Goal: Information Seeking & Learning: Learn about a topic

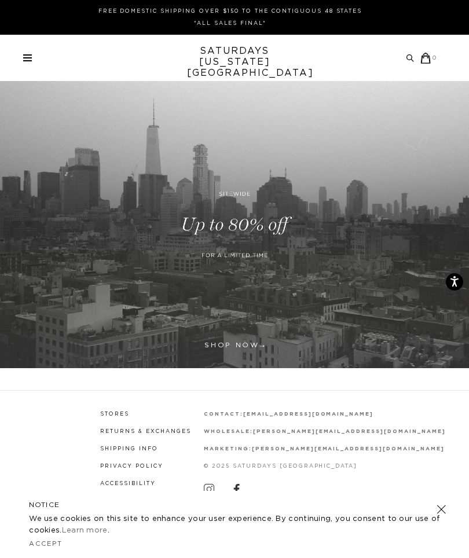
click at [246, 352] on link at bounding box center [234, 224] width 469 height 287
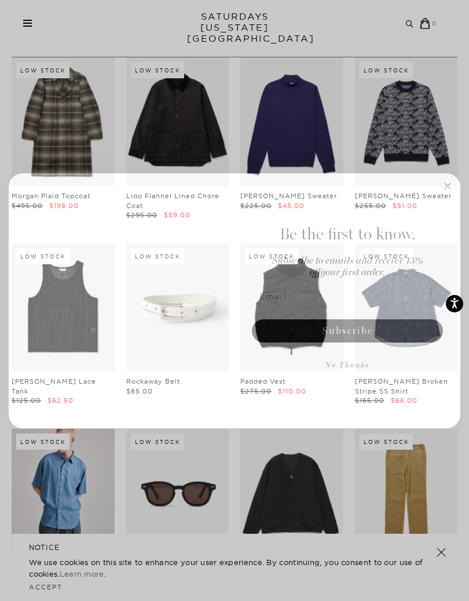
scroll to position [64, 0]
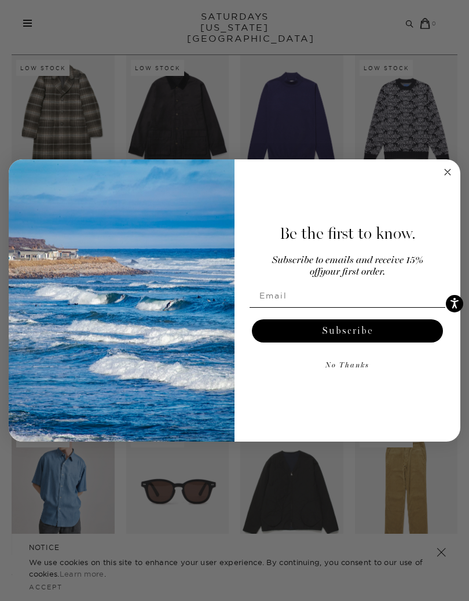
click at [454, 166] on icon "Close dialog" at bounding box center [448, 172] width 14 height 14
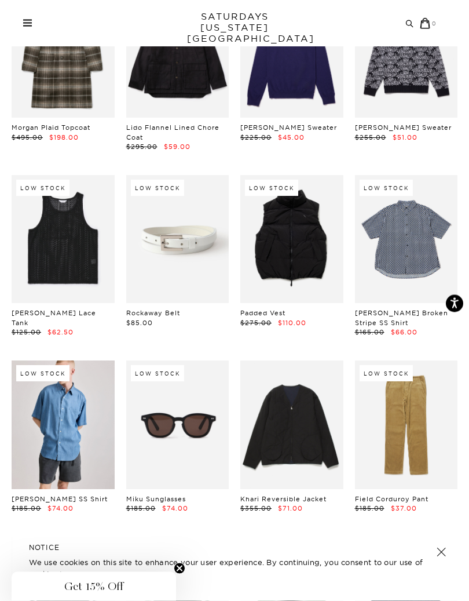
scroll to position [132, 0]
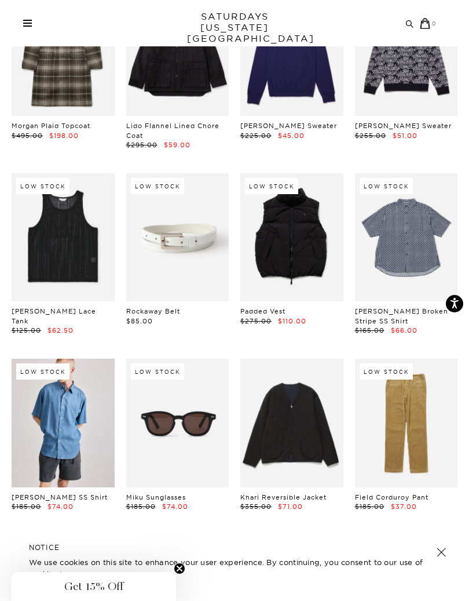
click at [324, 256] on link at bounding box center [291, 237] width 103 height 129
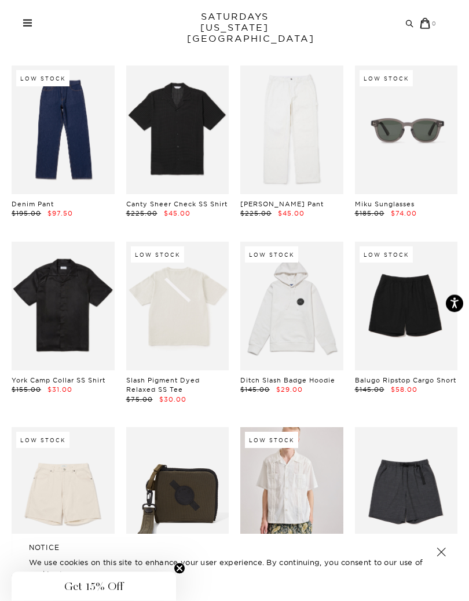
scroll to position [963, 0]
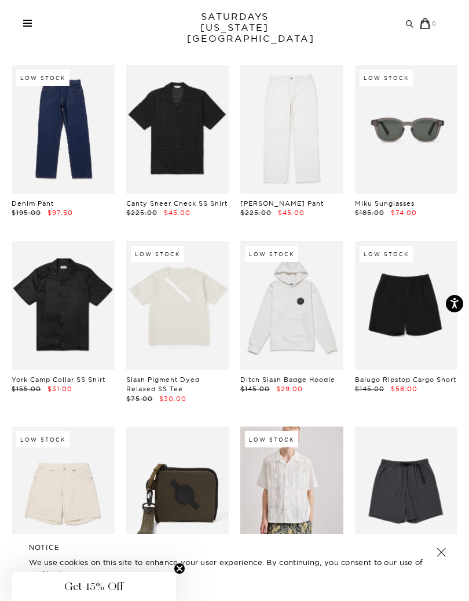
click at [45, 267] on link at bounding box center [63, 305] width 103 height 129
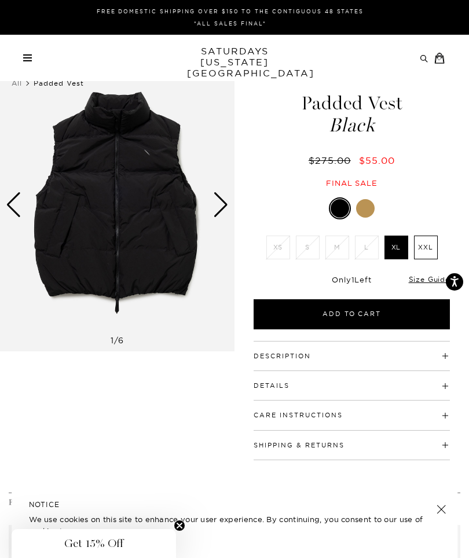
click at [225, 204] on div "Next slide" at bounding box center [221, 204] width 16 height 25
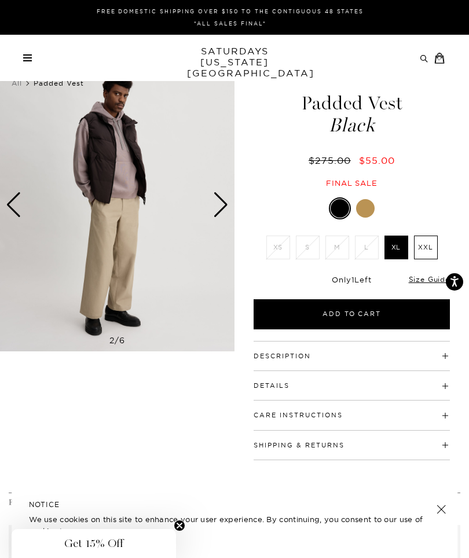
click at [226, 203] on div "Next slide" at bounding box center [221, 204] width 16 height 25
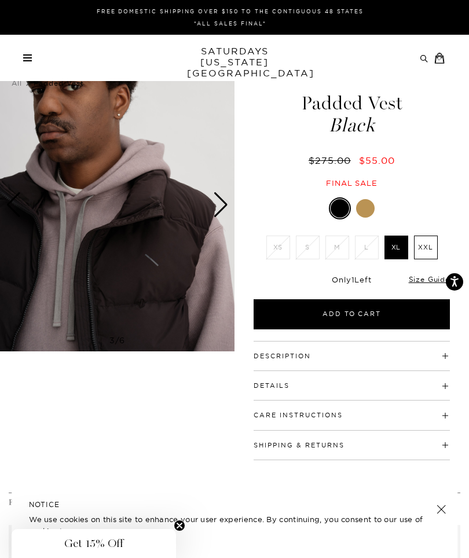
click at [228, 202] on div "Next slide" at bounding box center [221, 204] width 16 height 25
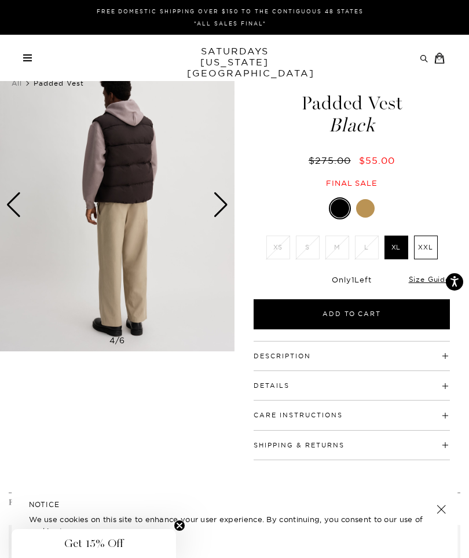
click at [225, 203] on div "Next slide" at bounding box center [221, 204] width 16 height 25
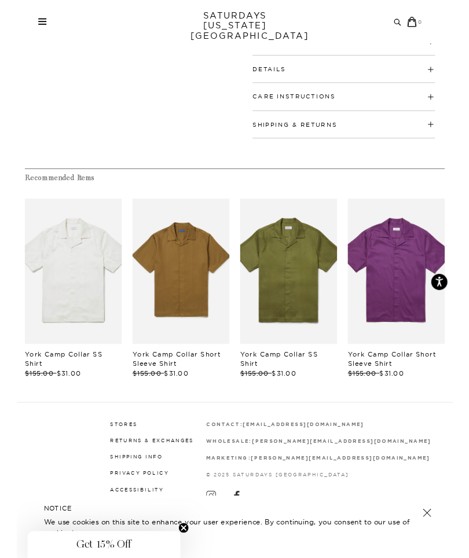
scroll to position [308, 0]
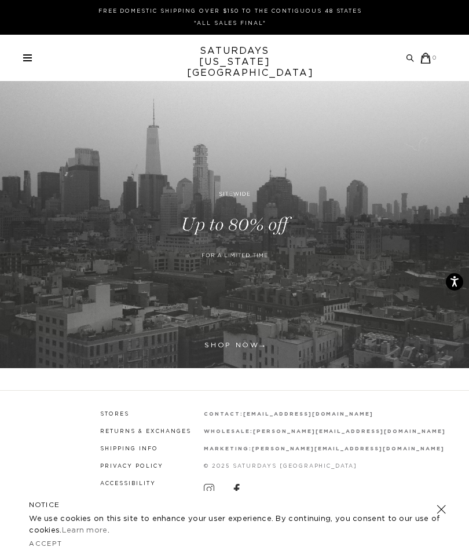
click at [245, 346] on link at bounding box center [234, 224] width 469 height 287
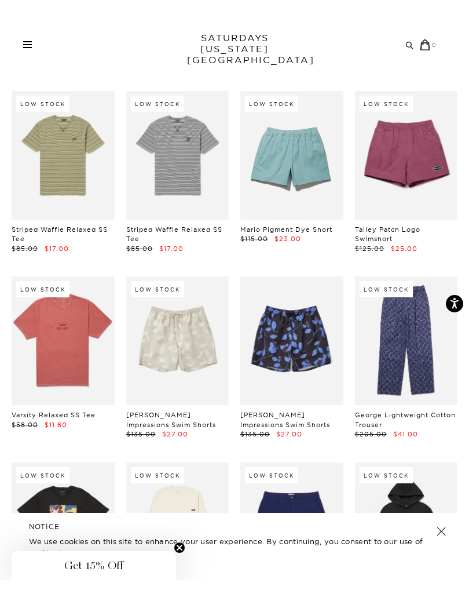
scroll to position [2797, 0]
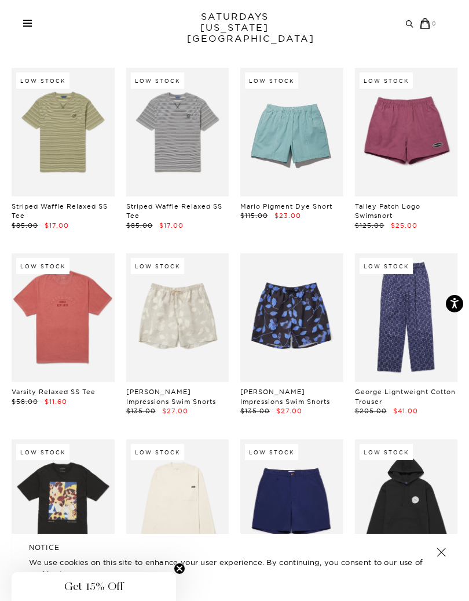
click at [53, 277] on link at bounding box center [63, 317] width 103 height 129
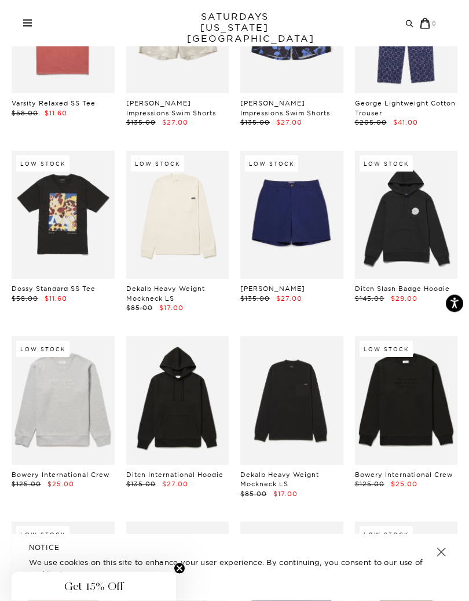
scroll to position [3085, 0]
click at [43, 336] on link at bounding box center [63, 400] width 103 height 129
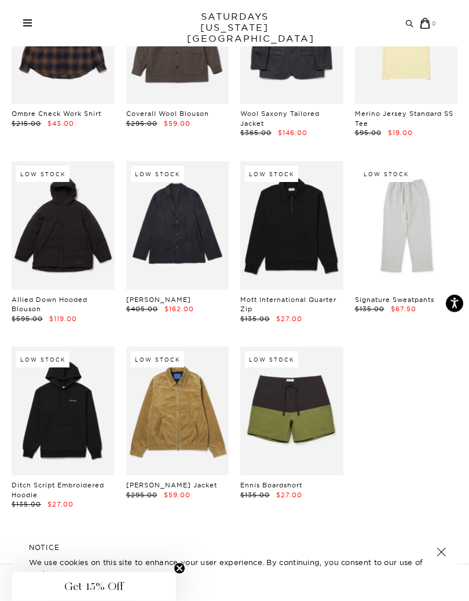
scroll to position [10607, 0]
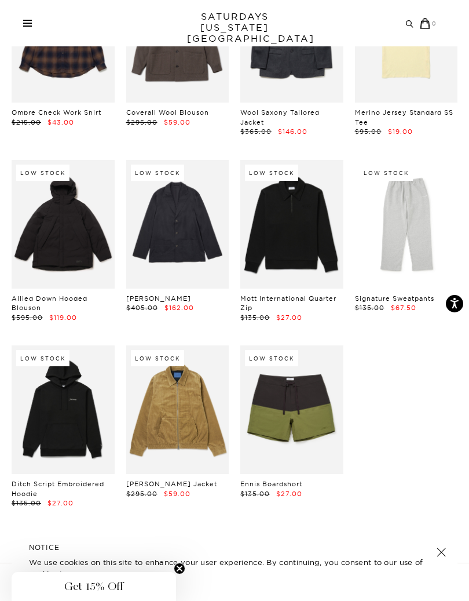
click at [22, 16] on div "Archive Sale Men's Tees Shirts Shorts Swim Knitwear Pants Sweats Women's" at bounding box center [234, 23] width 469 height 46
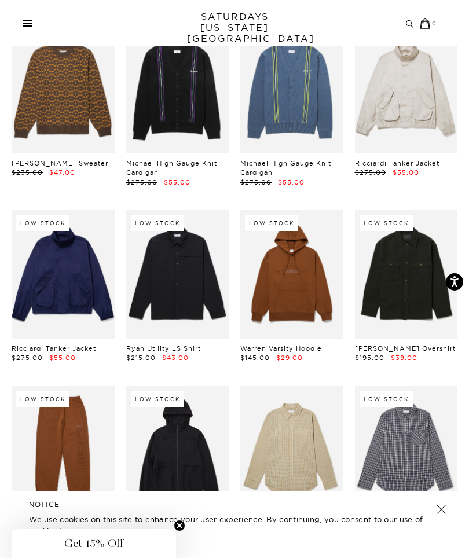
scroll to position [6717, 0]
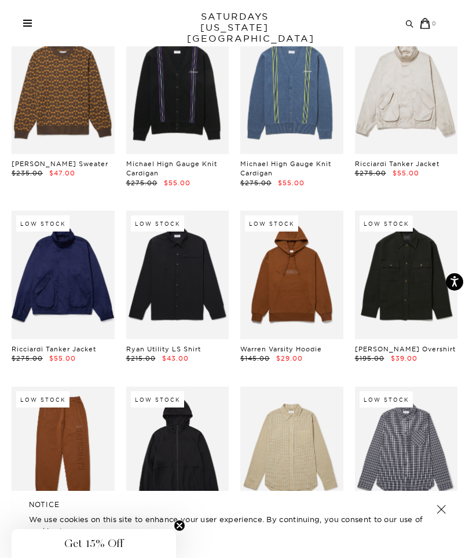
click at [334, 211] on link at bounding box center [291, 275] width 103 height 129
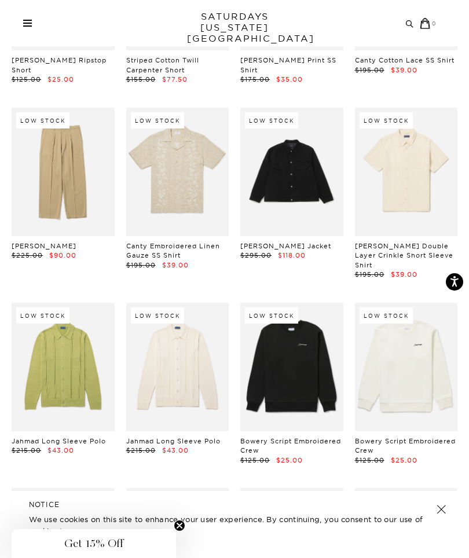
scroll to position [4972, 0]
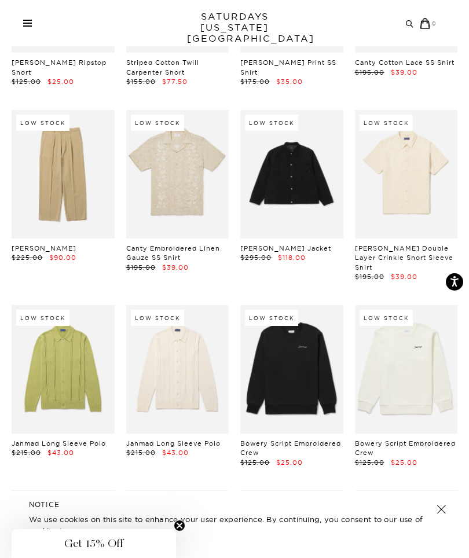
click at [403, 330] on link at bounding box center [406, 369] width 103 height 129
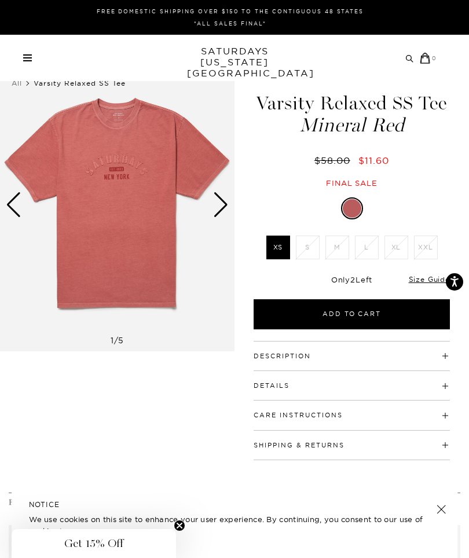
click at [224, 204] on div "Next slide" at bounding box center [221, 204] width 16 height 25
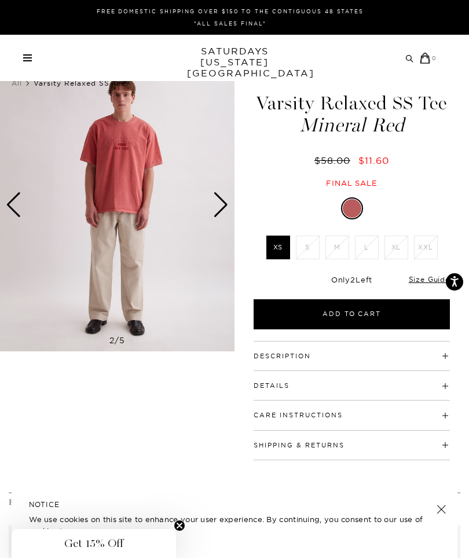
click at [218, 206] on div "Next slide" at bounding box center [221, 204] width 16 height 25
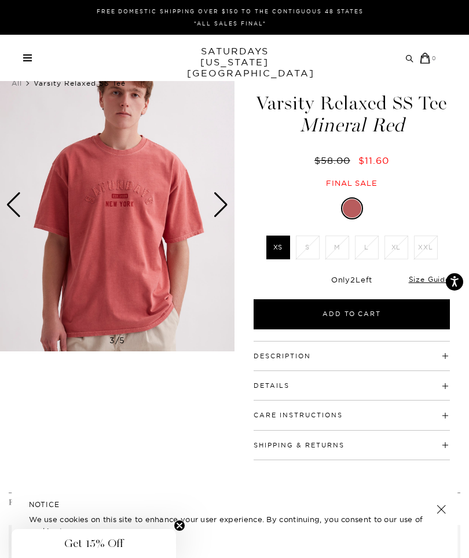
click at [225, 207] on div "Next slide" at bounding box center [221, 204] width 16 height 25
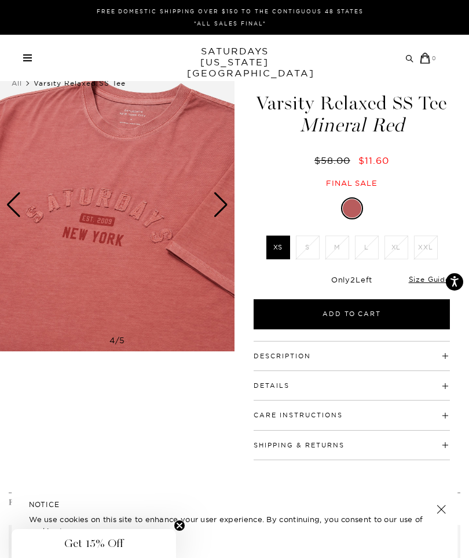
click at [225, 203] on div "Next slide" at bounding box center [221, 204] width 16 height 25
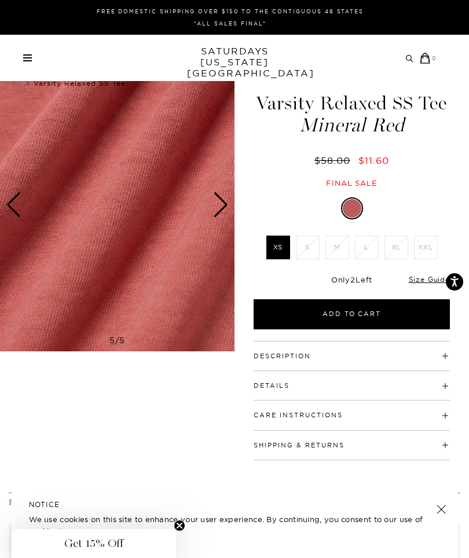
click at [222, 204] on div "Next slide" at bounding box center [221, 204] width 16 height 25
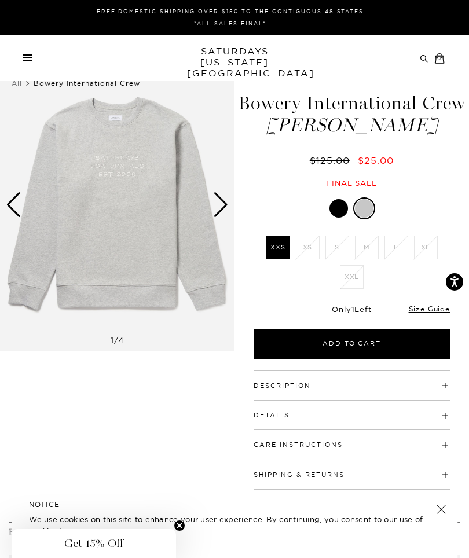
click at [220, 202] on div "Next slide" at bounding box center [221, 204] width 16 height 25
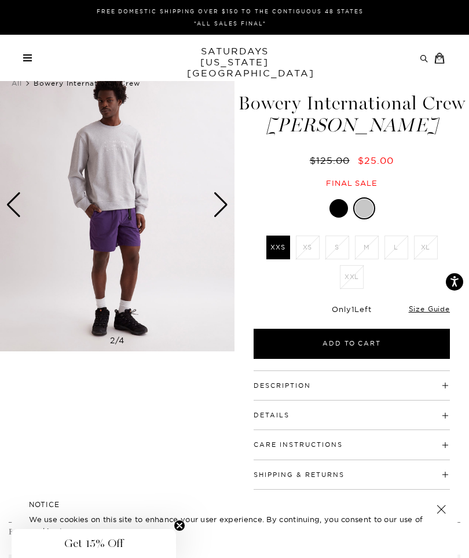
click at [221, 209] on div "Next slide" at bounding box center [221, 204] width 16 height 25
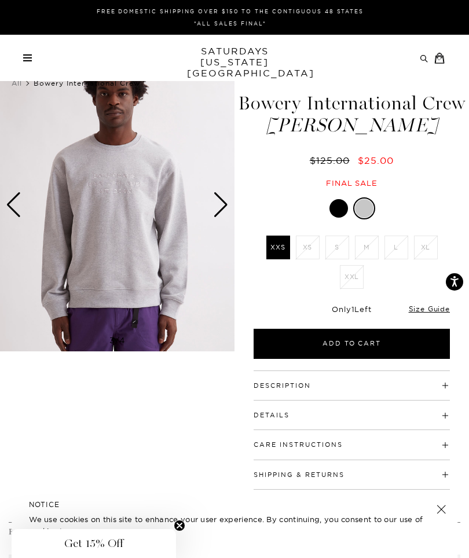
click at [220, 204] on div "Next slide" at bounding box center [221, 204] width 16 height 25
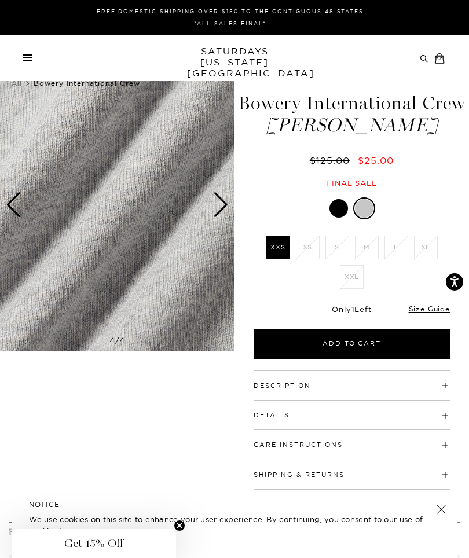
click at [222, 205] on div "Next slide" at bounding box center [221, 204] width 16 height 25
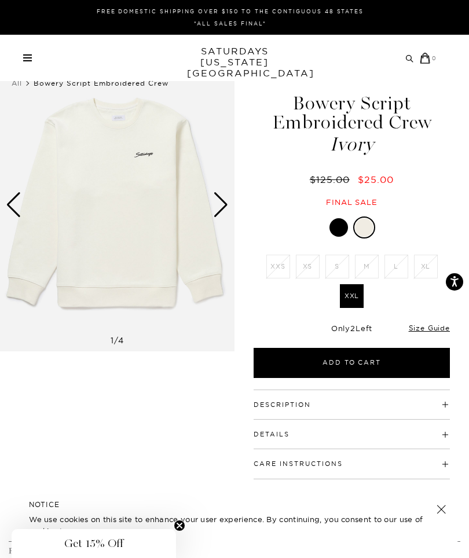
click at [338, 233] on div at bounding box center [339, 227] width 19 height 19
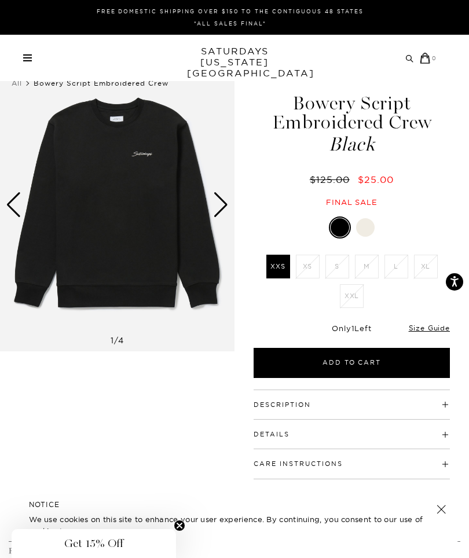
click at [30, 59] on link at bounding box center [27, 57] width 9 height 7
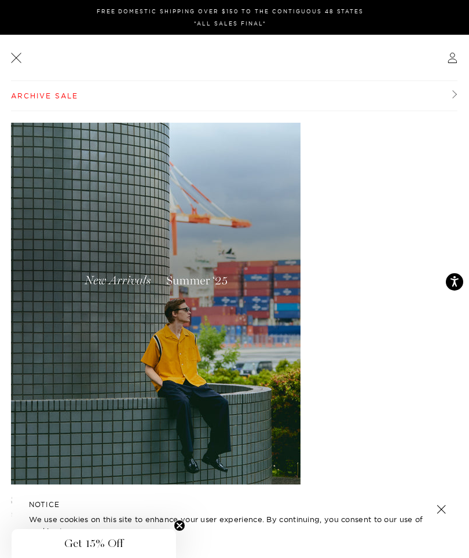
click at [17, 49] on header at bounding box center [234, 58] width 447 height 46
click at [20, 54] on link at bounding box center [16, 57] width 14 height 14
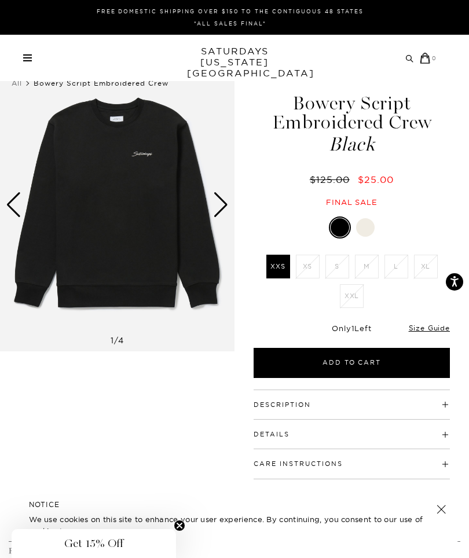
click at [23, 57] on span at bounding box center [27, 57] width 9 height 1
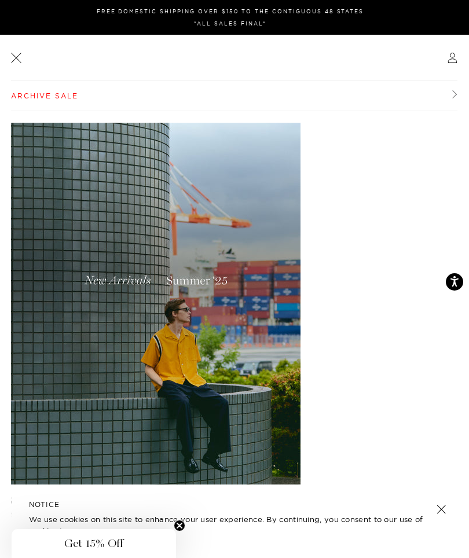
click at [11, 58] on link at bounding box center [16, 57] width 14 height 14
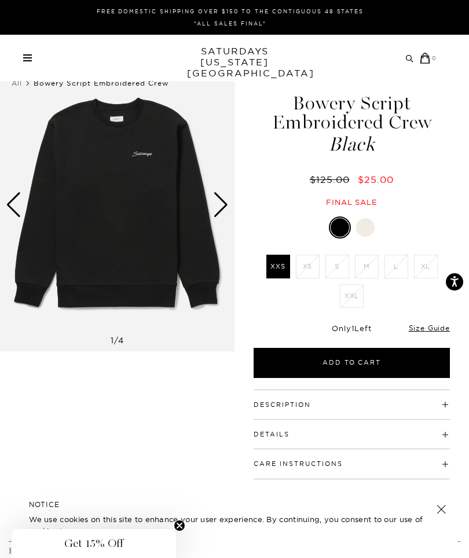
click at [29, 46] on div "Archive Sale Men's Tees Shirts Shorts Swim Knitwear Pants Sweats Women's" at bounding box center [234, 58] width 469 height 46
click at [25, 52] on div "Archive Sale Men's Tees Shirts Shorts Swim Knitwear Pants Sweats Women's" at bounding box center [234, 58] width 469 height 46
click at [28, 58] on span at bounding box center [27, 57] width 9 height 1
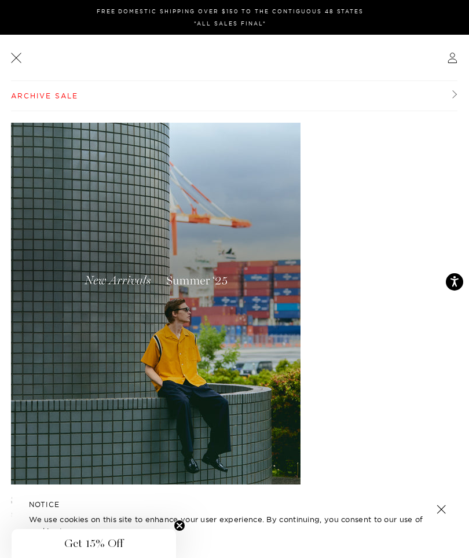
click at [120, 285] on img at bounding box center [156, 304] width 290 height 362
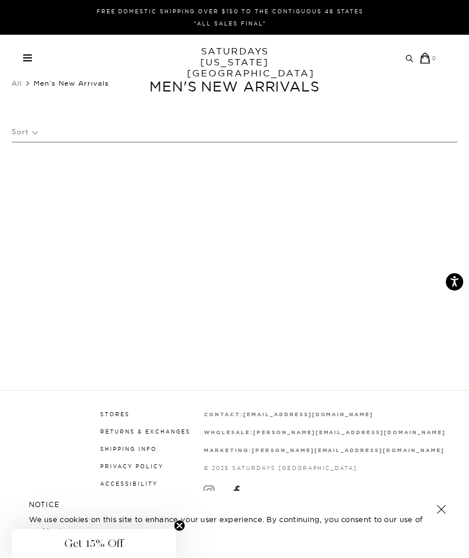
click at [27, 55] on span at bounding box center [27, 54] width 9 height 1
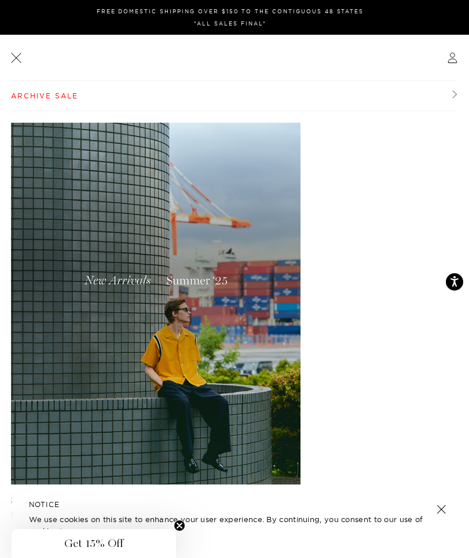
click at [181, 530] on circle "Close teaser" at bounding box center [179, 526] width 11 height 11
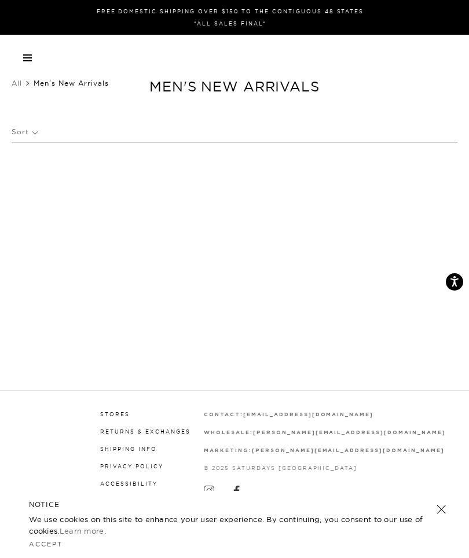
click at [442, 512] on link at bounding box center [441, 510] width 16 height 16
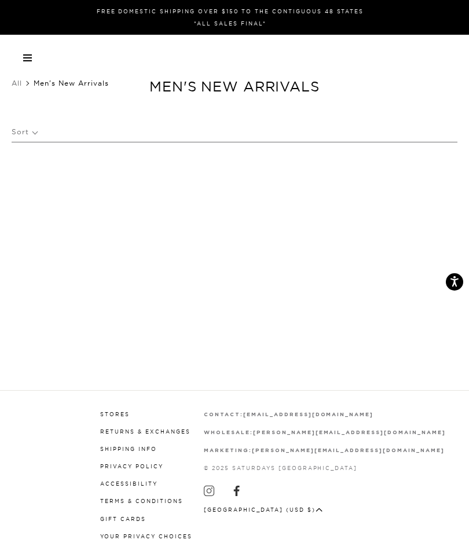
click at [13, 231] on div "FREE DOMESTIC SHIPPING OVER $150 TO THE CONTIGUOUS 48 STATES *ALL SALES FINAL* …" at bounding box center [234, 279] width 469 height 558
click at [18, 52] on div "Archive Sale Men's Tees Shirts Shorts Swim Knitwear Pants Sweats Women's" at bounding box center [234, 58] width 469 height 46
click at [27, 59] on link at bounding box center [27, 57] width 9 height 7
